Goal: Information Seeking & Learning: Learn about a topic

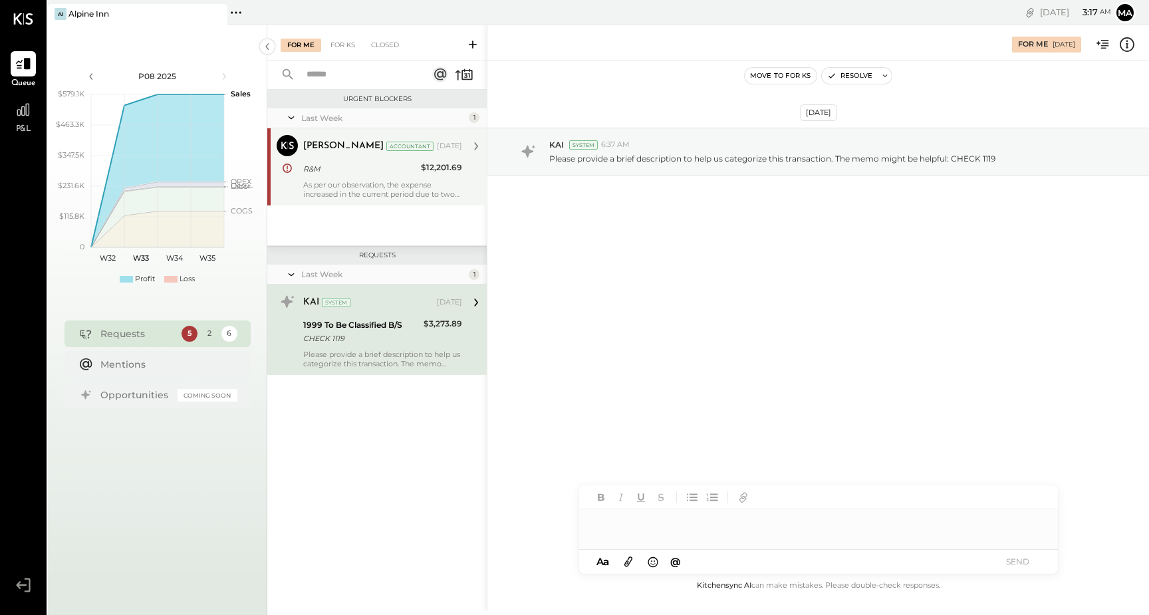
click at [373, 201] on div "[PERSON_NAME] Accountant [PERSON_NAME] Accountant [DATE] R&M $12,201.69 As per …" at bounding box center [376, 166] width 219 height 77
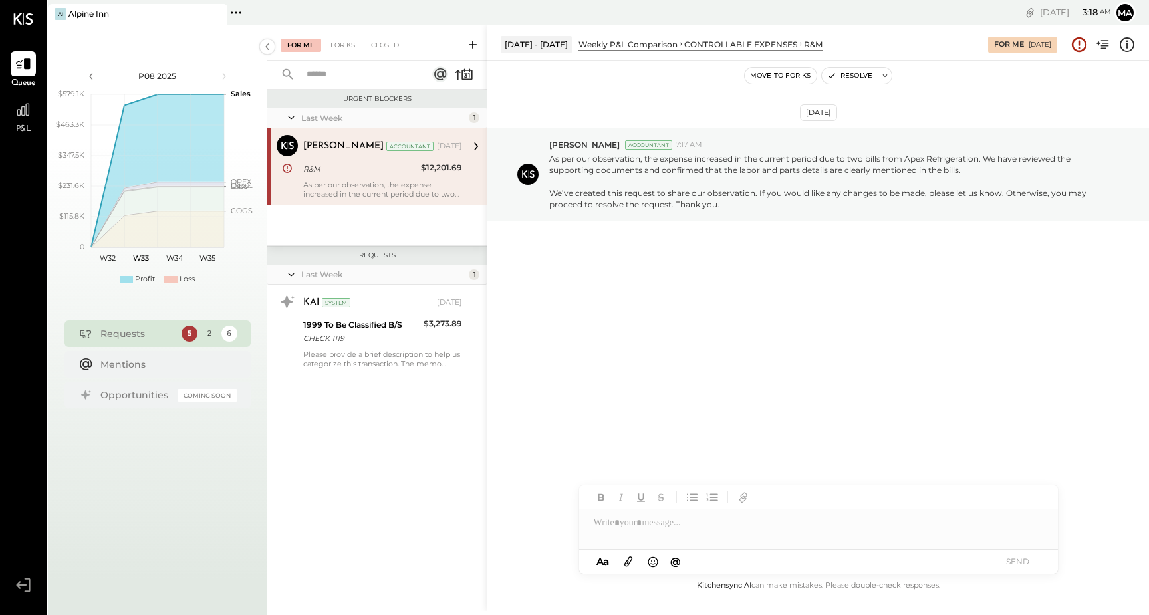
click at [189, 339] on div "5" at bounding box center [189, 334] width 16 height 16
click at [346, 45] on div "For KS" at bounding box center [343, 45] width 38 height 13
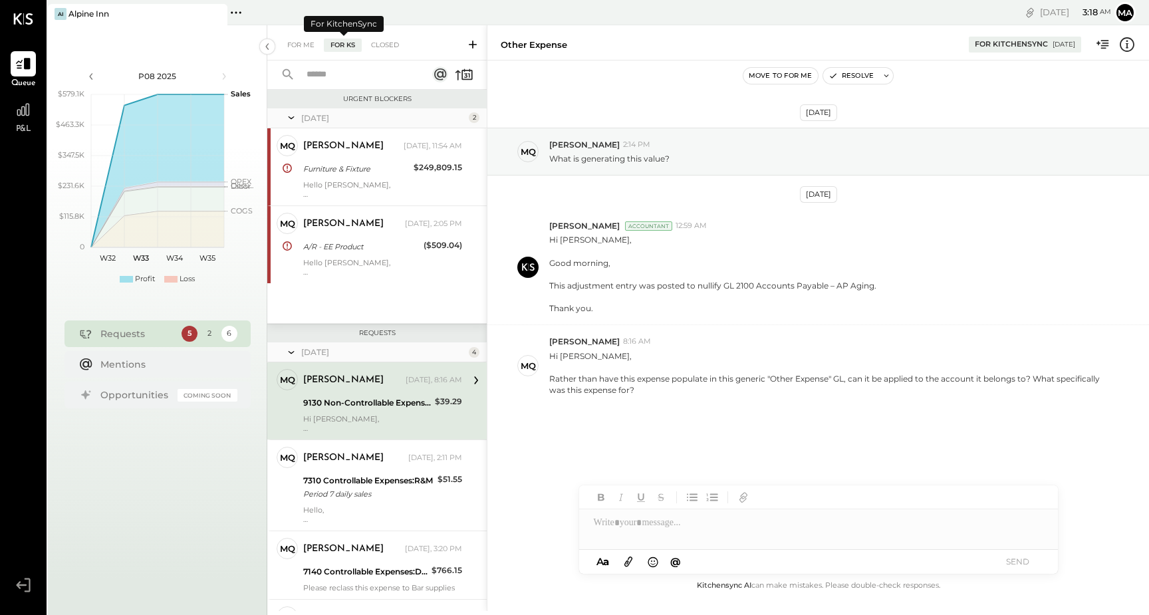
scroll to position [49, 0]
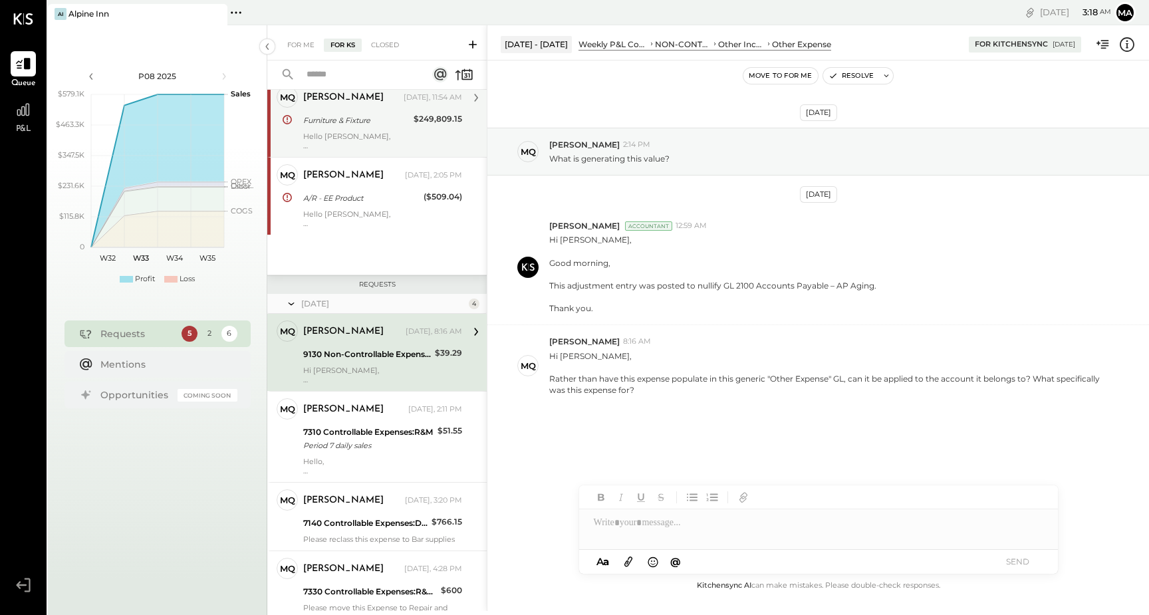
click at [374, 111] on div "[PERSON_NAME] [DATE], 11:54 AM Furniture & Fixture $249,809.15 Hello [PERSON_NA…" at bounding box center [382, 118] width 159 height 64
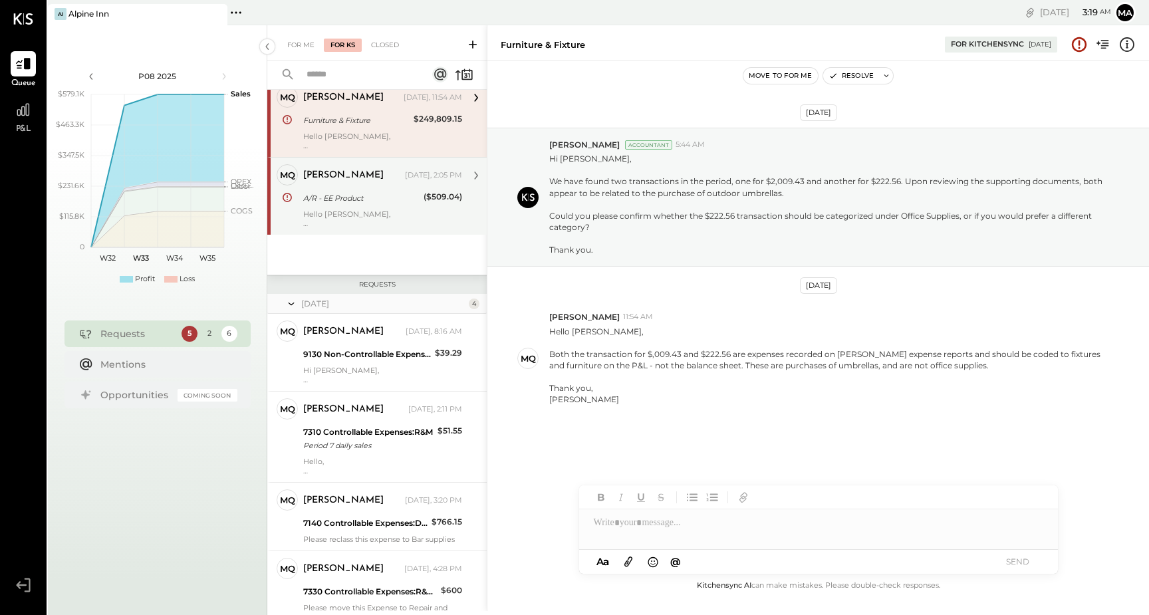
click at [376, 205] on div "A/R - EE Product" at bounding box center [361, 198] width 116 height 16
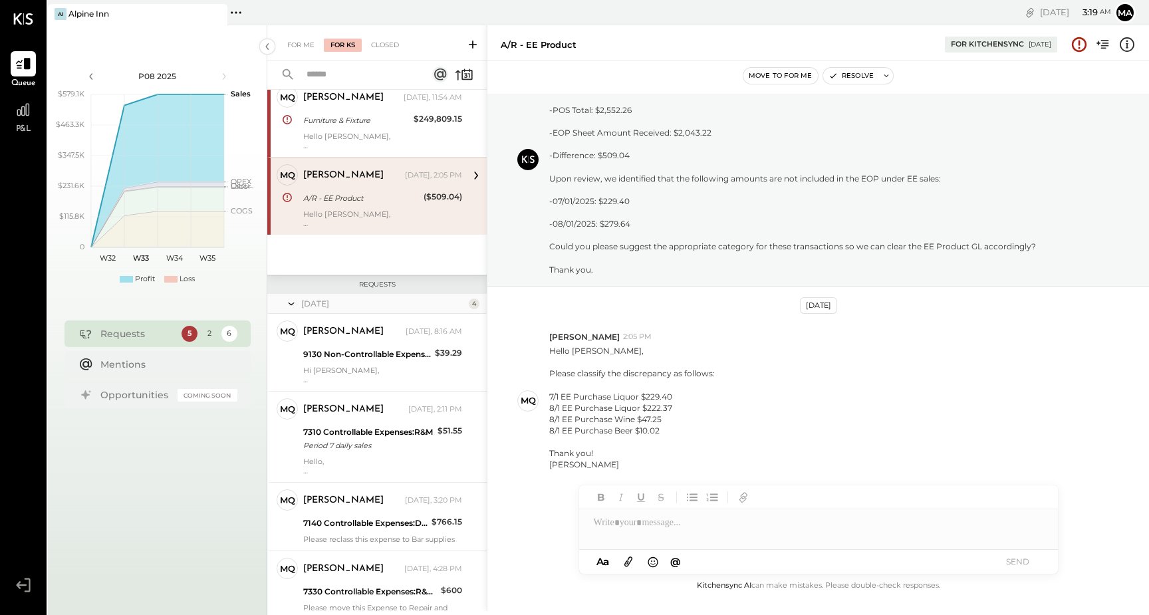
click at [29, 123] on div "P&L" at bounding box center [23, 116] width 25 height 39
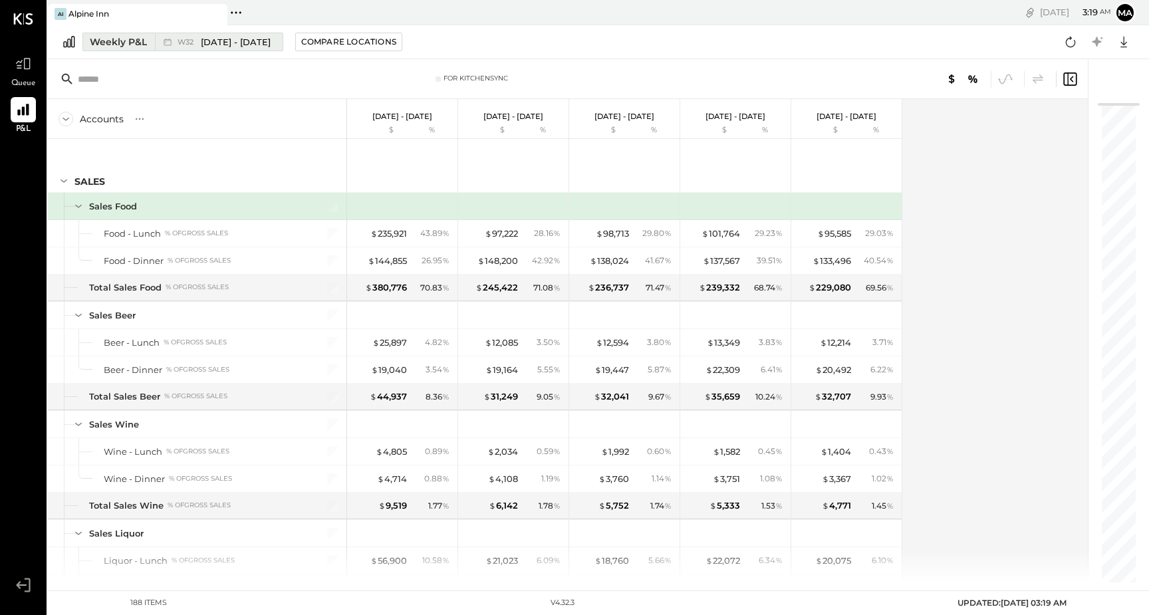
click at [215, 47] on span "[DATE] - [DATE]" at bounding box center [236, 42] width 70 height 13
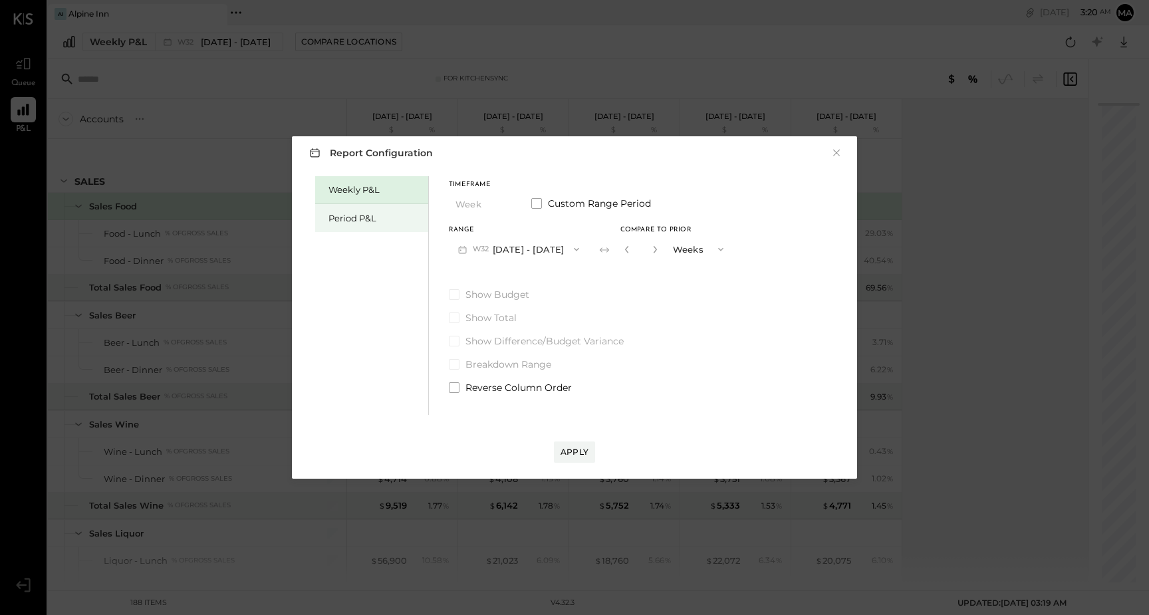
click at [346, 217] on div "Period P&L" at bounding box center [374, 218] width 93 height 13
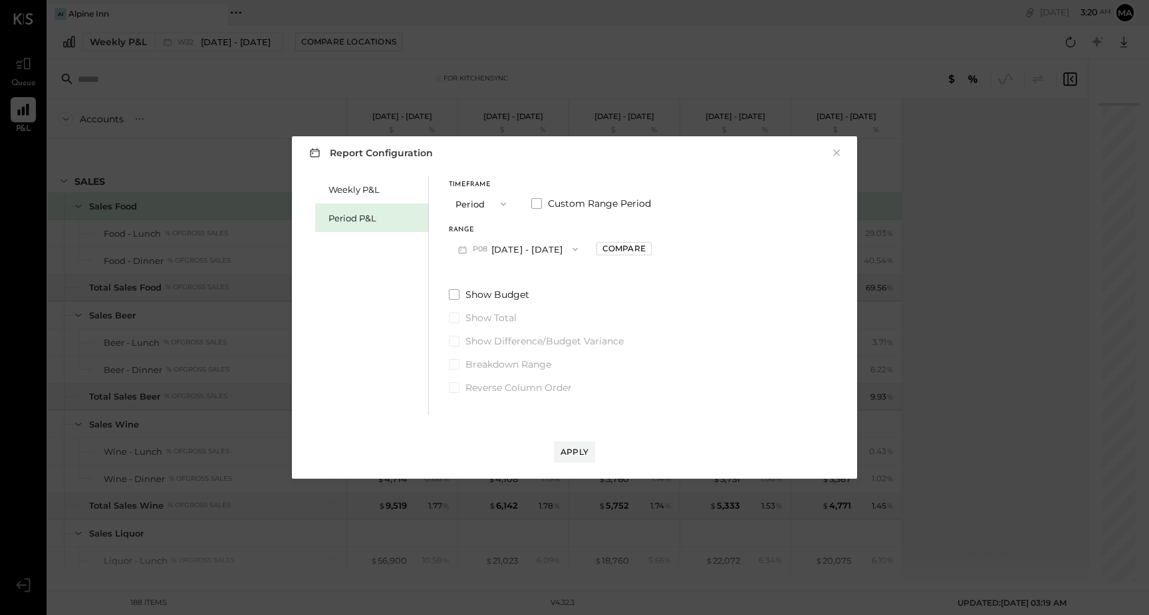
click at [522, 251] on button "P08 [DATE] - [DATE]" at bounding box center [518, 249] width 138 height 25
click at [505, 284] on span "[DATE] - [DATE]" at bounding box center [511, 278] width 63 height 11
click at [503, 296] on span "Show Budget" at bounding box center [497, 294] width 64 height 13
click at [515, 342] on span "Show Difference/Budget Variance" at bounding box center [544, 340] width 158 height 13
click at [572, 455] on div "Apply" at bounding box center [574, 451] width 28 height 11
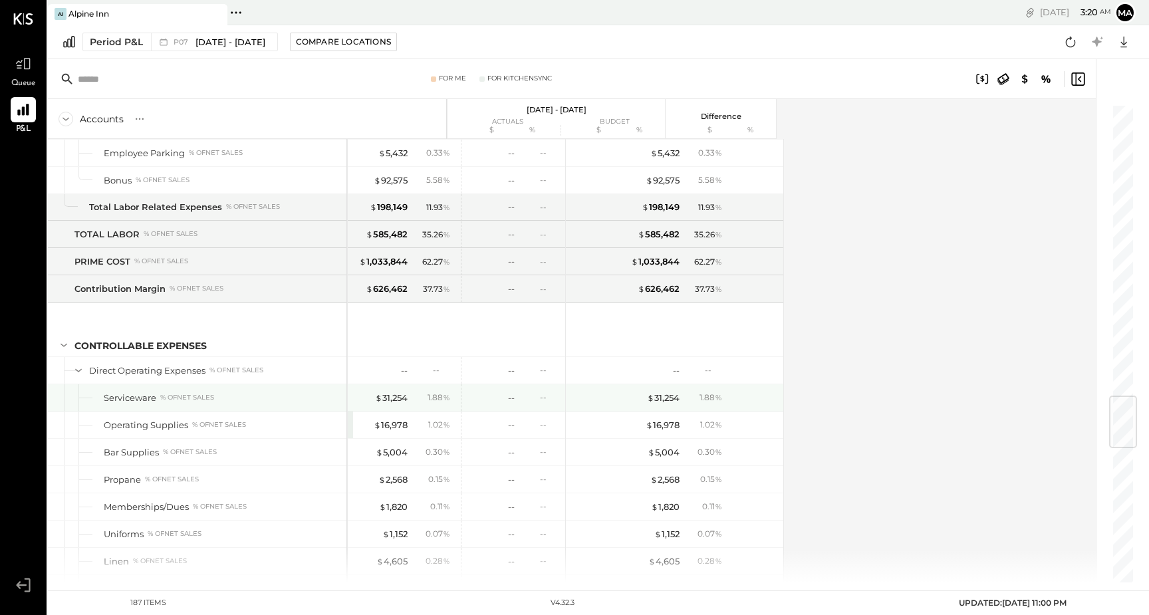
scroll to position [2478, 0]
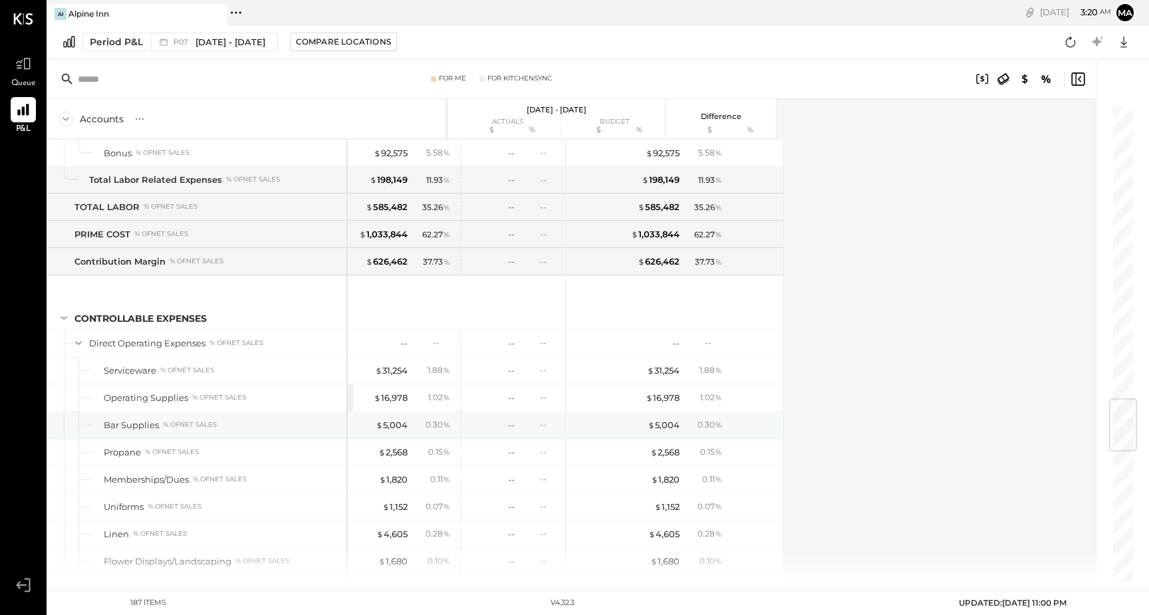
click at [132, 425] on div "Bar Supplies" at bounding box center [131, 425] width 55 height 13
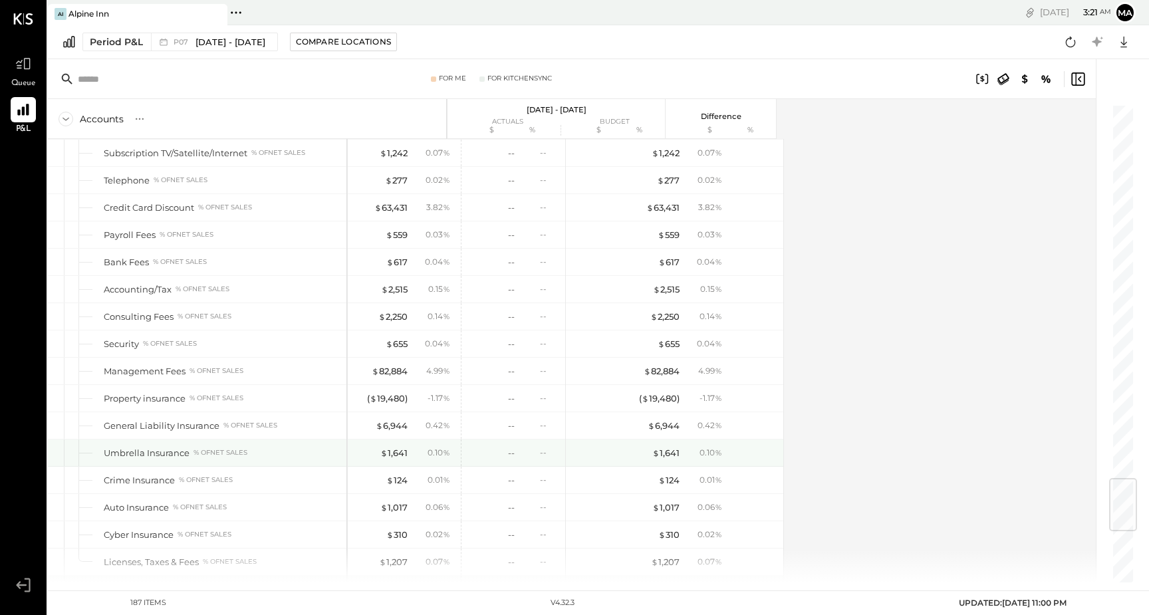
scroll to position [3158, 0]
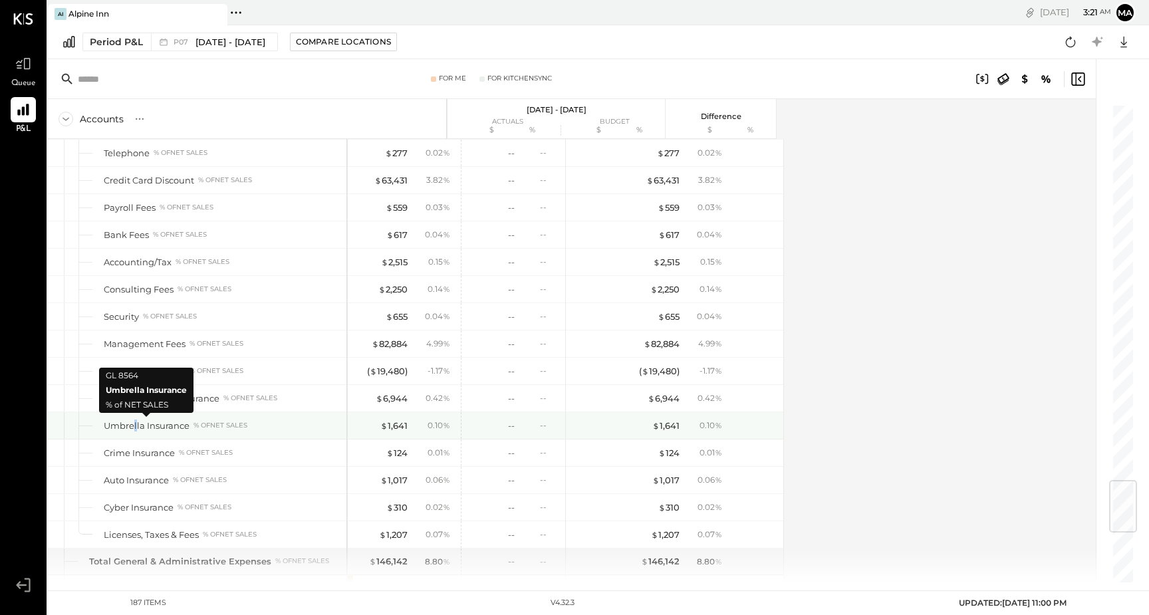
click at [136, 423] on div "Umbrella Insurance" at bounding box center [147, 425] width 86 height 13
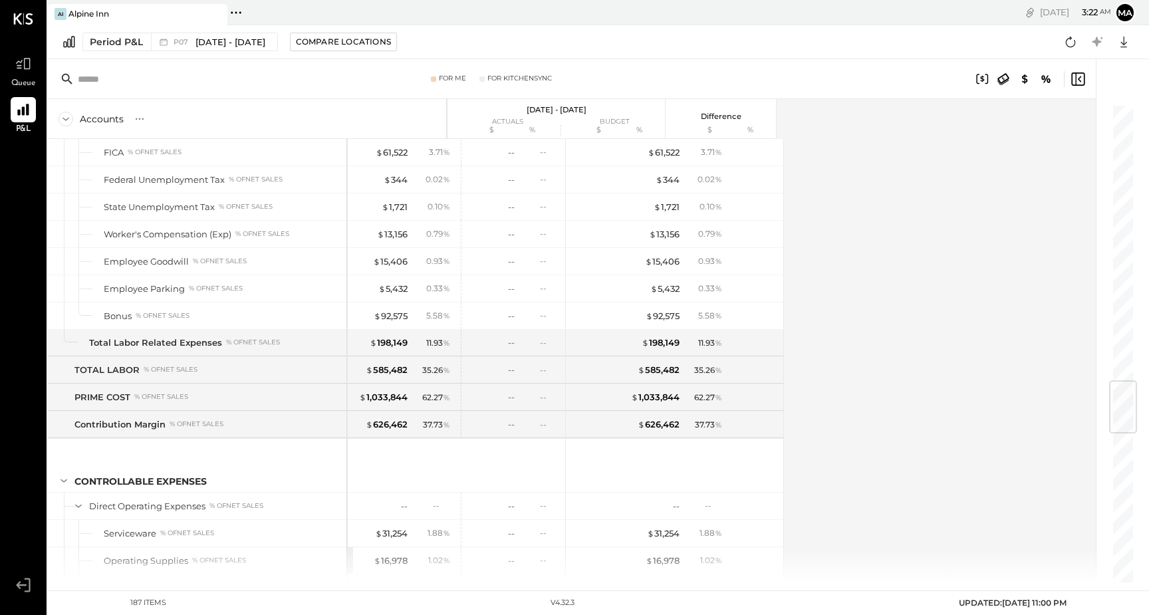
scroll to position [2307, 0]
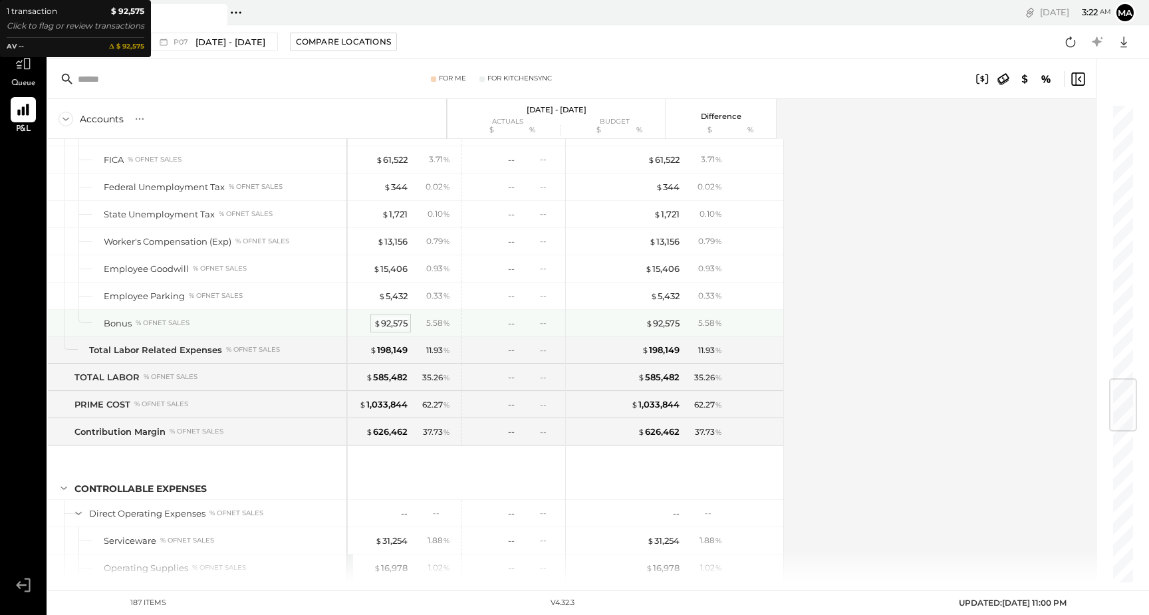
click at [391, 326] on div "$ 92,575" at bounding box center [391, 323] width 34 height 13
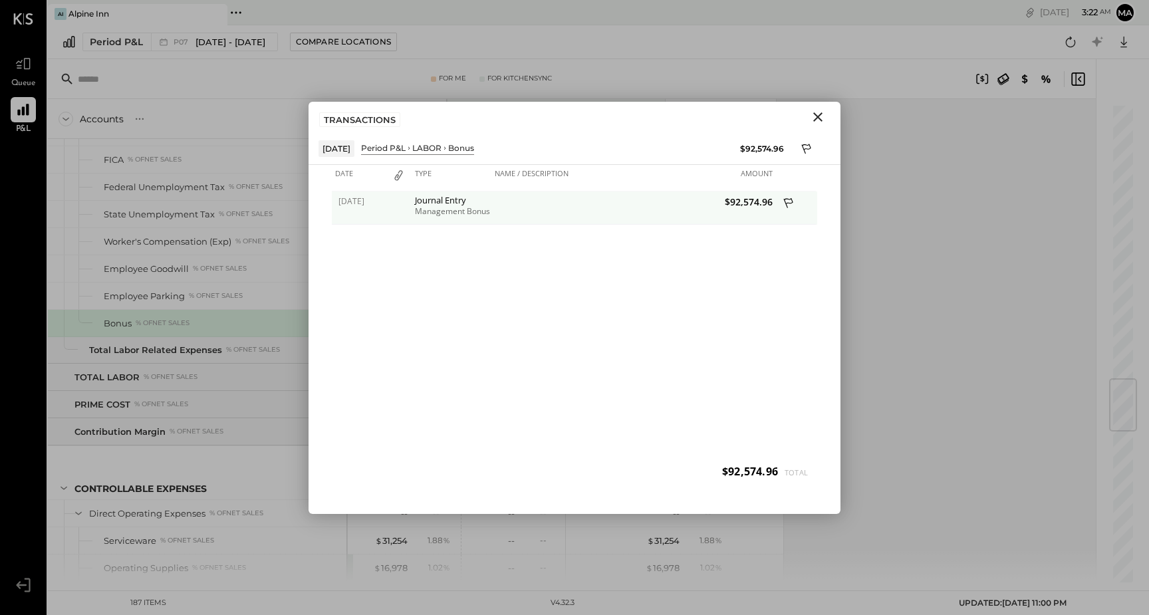
click at [435, 207] on div "Management Bonus P7" at bounding box center [451, 211] width 73 height 9
click at [820, 118] on icon "Close" at bounding box center [818, 117] width 16 height 16
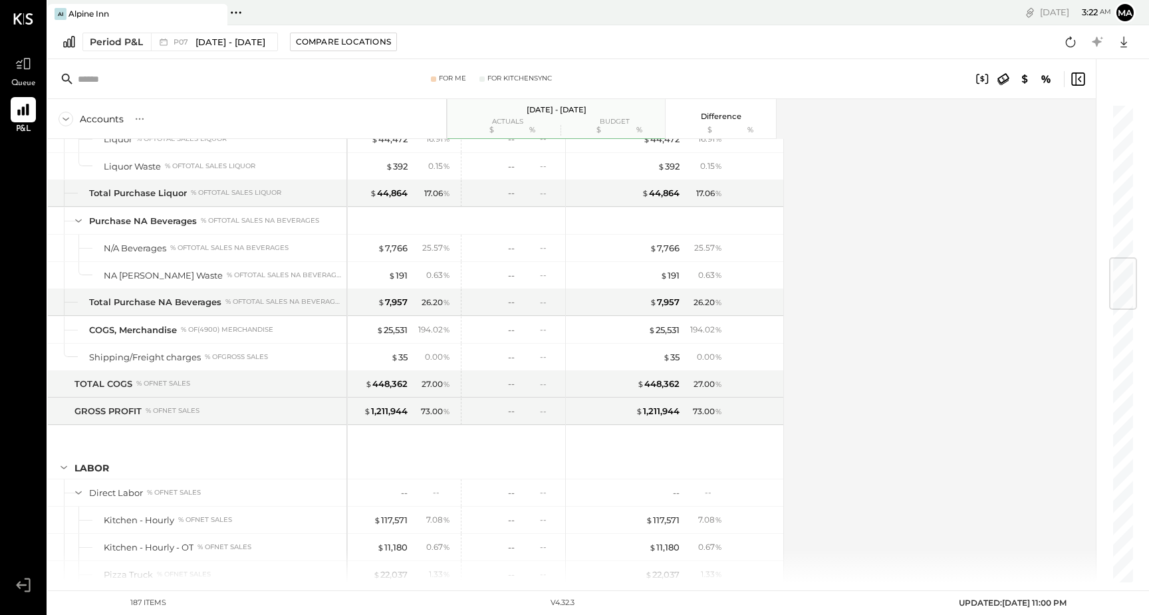
scroll to position [1289, 0]
